Goal: Information Seeking & Learning: Learn about a topic

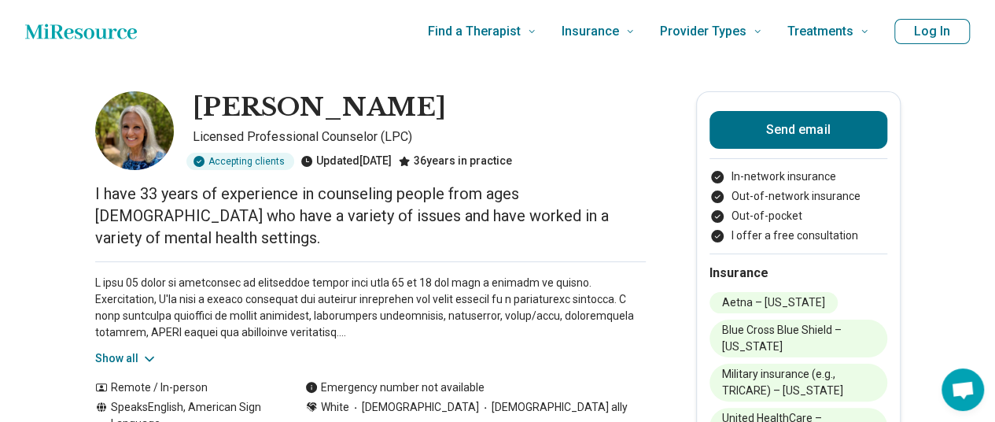
scroll to position [79, 0]
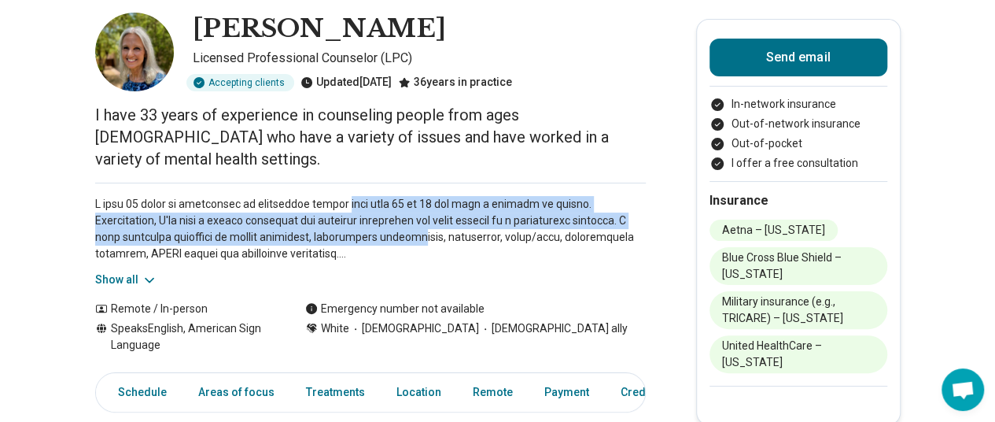
drag, startPoint x: 348, startPoint y: 186, endPoint x: 348, endPoint y: 207, distance: 21.2
click at [348, 207] on p at bounding box center [370, 229] width 551 height 66
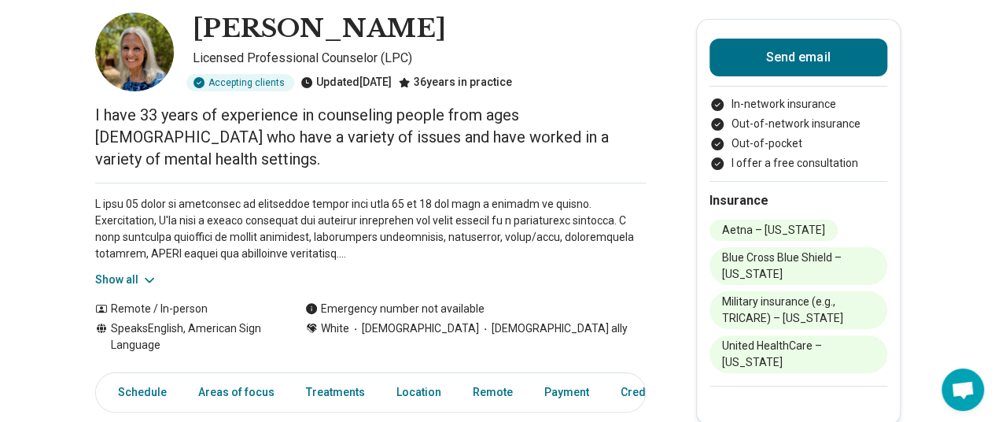
click at [149, 272] on icon at bounding box center [150, 280] width 16 height 16
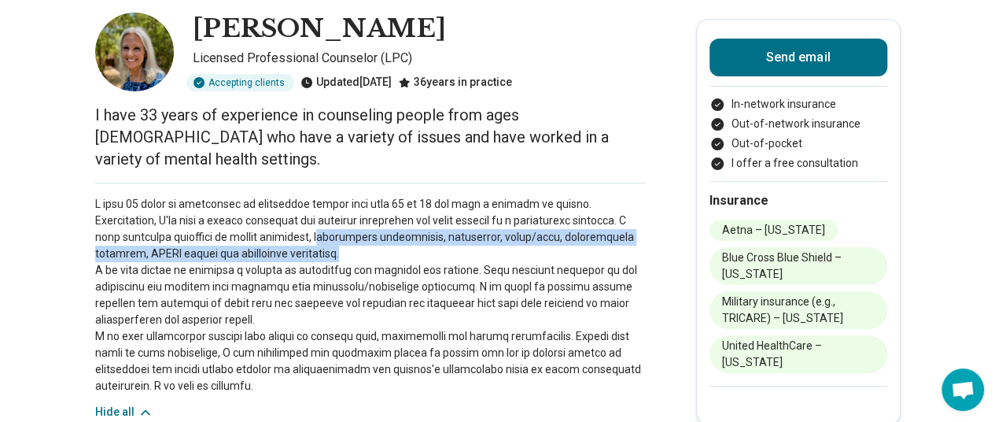
drag, startPoint x: 262, startPoint y: 216, endPoint x: 268, endPoint y: 231, distance: 16.2
click at [268, 231] on p at bounding box center [370, 295] width 551 height 198
drag, startPoint x: 267, startPoint y: 231, endPoint x: 267, endPoint y: 207, distance: 24.4
click at [267, 207] on p at bounding box center [370, 295] width 551 height 198
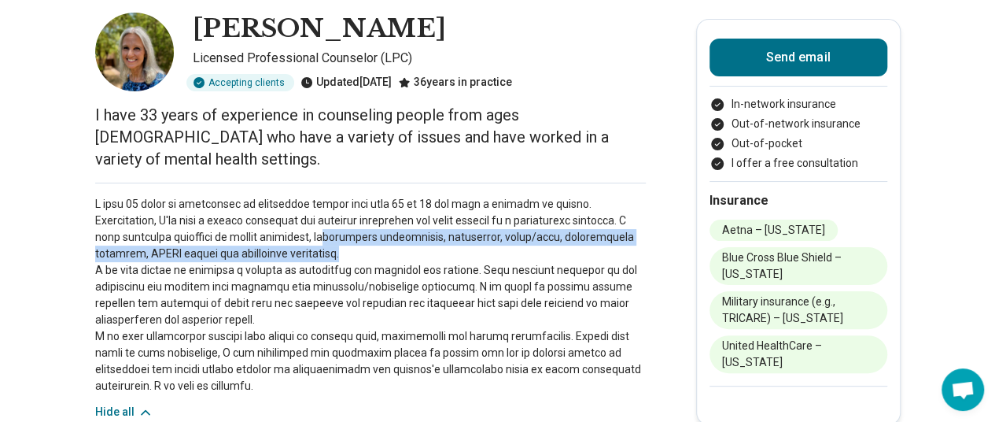
click at [267, 207] on p at bounding box center [370, 295] width 551 height 198
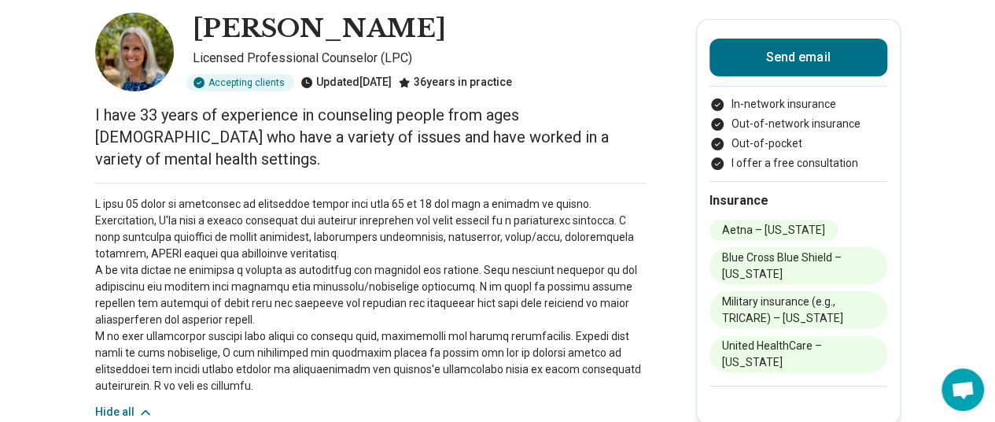
scroll to position [157, 0]
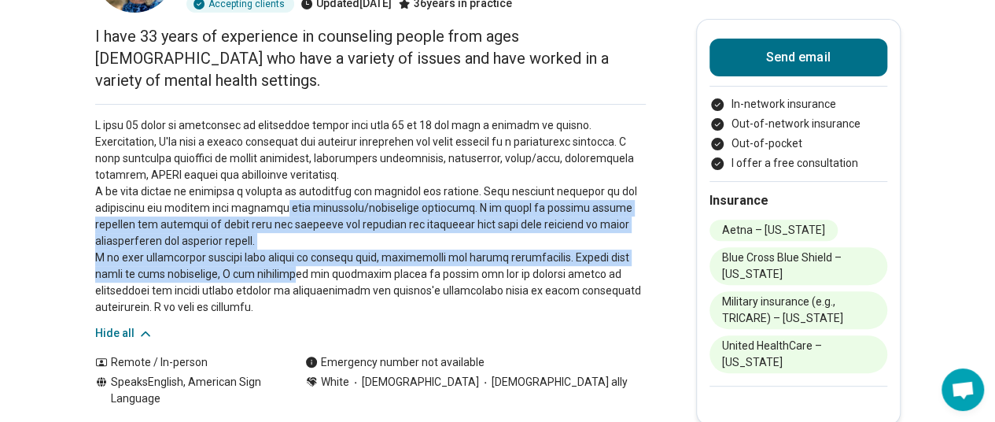
drag, startPoint x: 278, startPoint y: 188, endPoint x: 278, endPoint y: 252, distance: 63.7
click at [278, 252] on p at bounding box center [370, 216] width 551 height 198
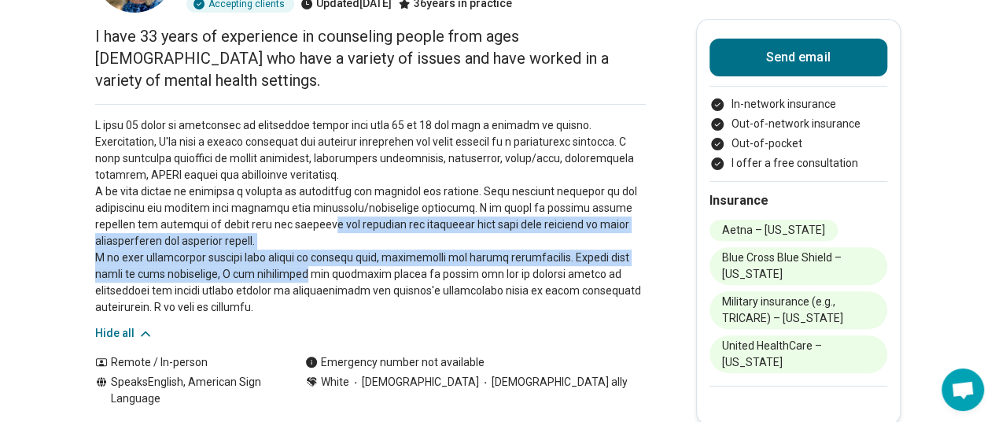
drag, startPoint x: 278, startPoint y: 196, endPoint x: 285, endPoint y: 254, distance: 58.5
click at [285, 254] on p at bounding box center [370, 216] width 551 height 198
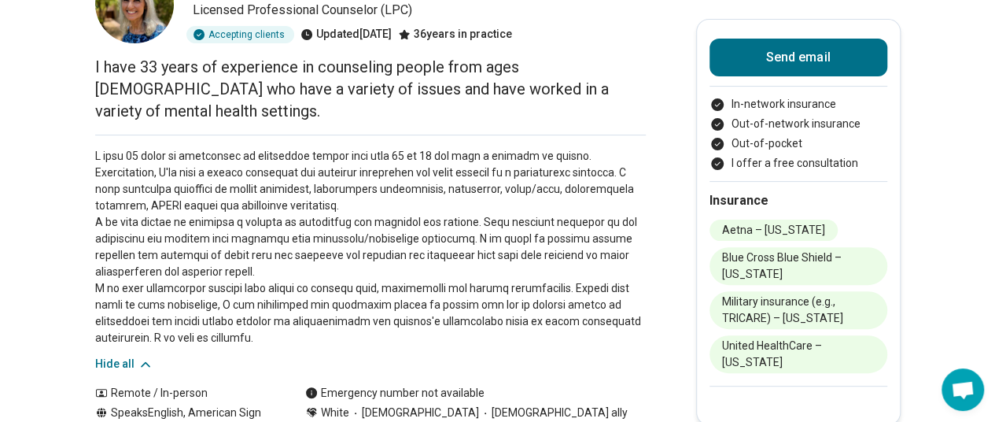
scroll to position [0, 0]
